Goal: Navigation & Orientation: Find specific page/section

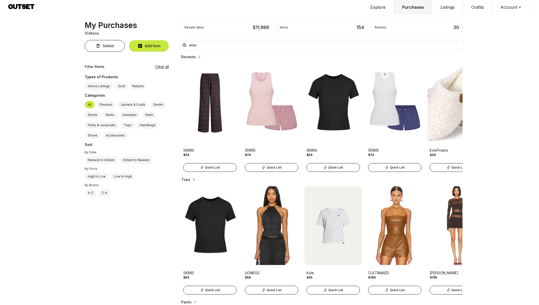
click at [377, 6] on button "Explore" at bounding box center [378, 7] width 32 height 14
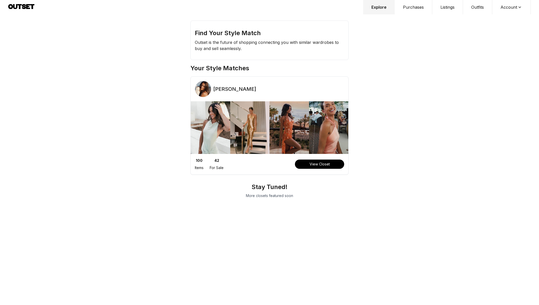
click at [243, 111] on img at bounding box center [250, 127] width 40 height 53
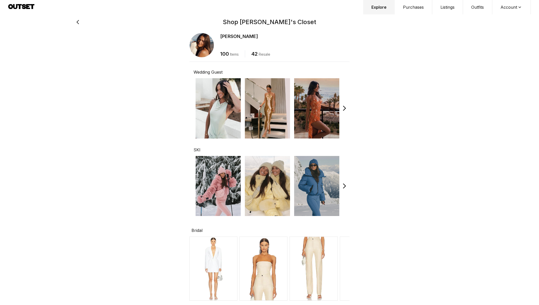
click at [200, 180] on img at bounding box center [218, 186] width 45 height 60
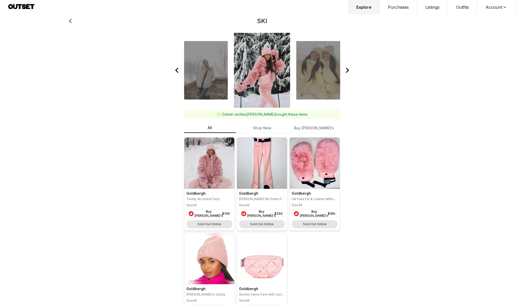
click at [405, 8] on button "Purchases" at bounding box center [398, 7] width 37 height 14
